Goal: Task Accomplishment & Management: Manage account settings

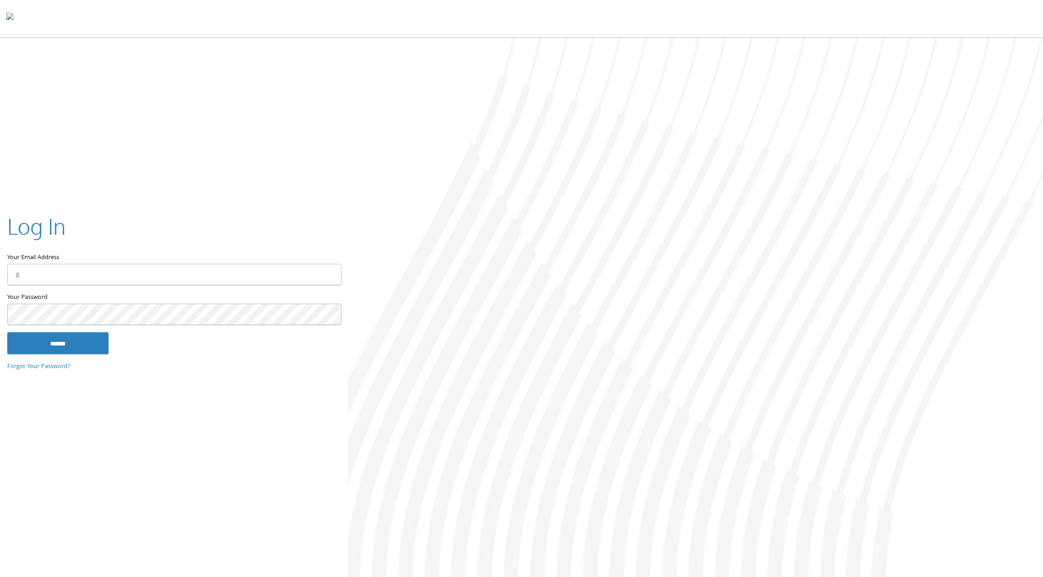
type input "**********"
click at [63, 348] on input "******" at bounding box center [57, 343] width 101 height 22
type input "**********"
click at [78, 342] on input "******" at bounding box center [57, 343] width 101 height 22
